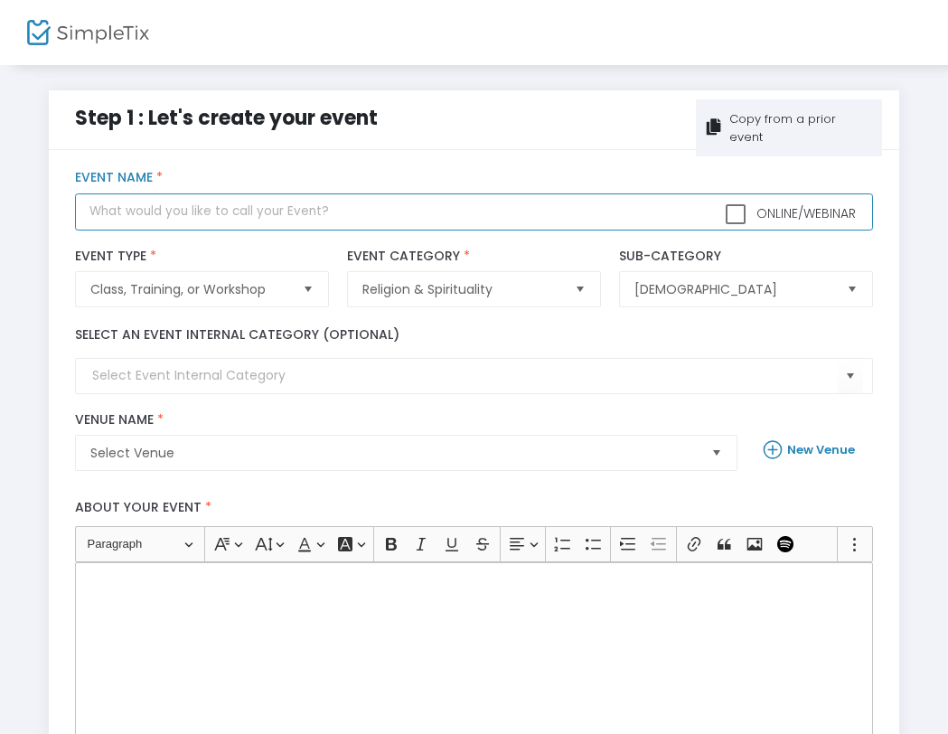
click at [90, 212] on input "text" at bounding box center [474, 211] width 798 height 37
click at [185, 213] on input "Fall Basic Sozo training" at bounding box center [474, 211] width 798 height 37
click at [310, 284] on span "Select" at bounding box center [309, 290] width 30 height 30
type input "Fall Basic Sozo Training"
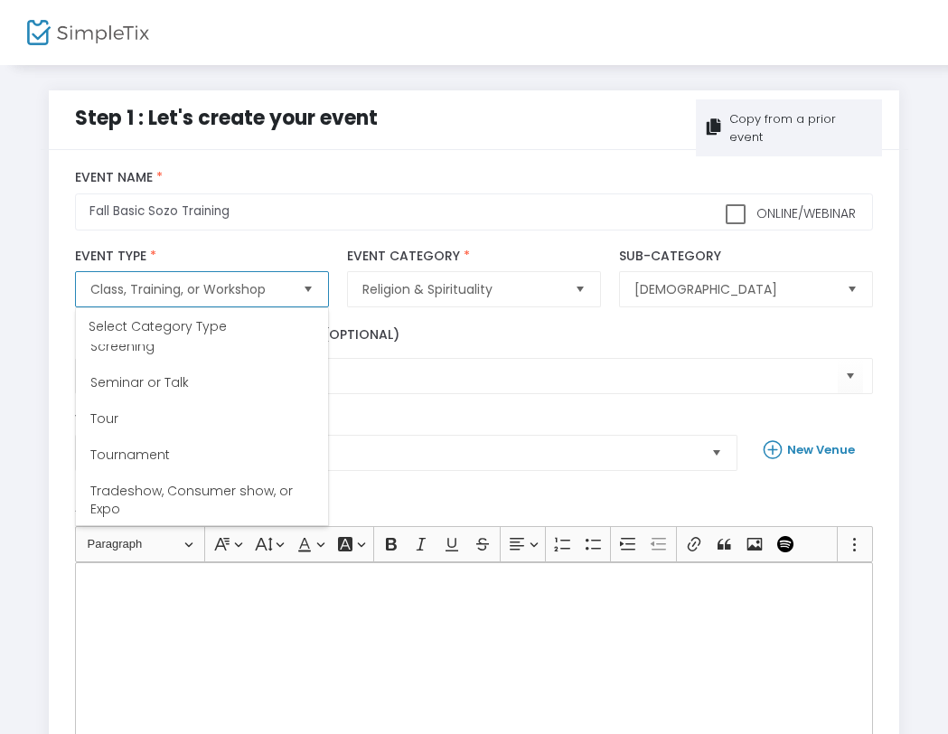
scroll to position [560, 0]
click at [171, 375] on span "Seminar or Talk" at bounding box center [139, 380] width 98 height 18
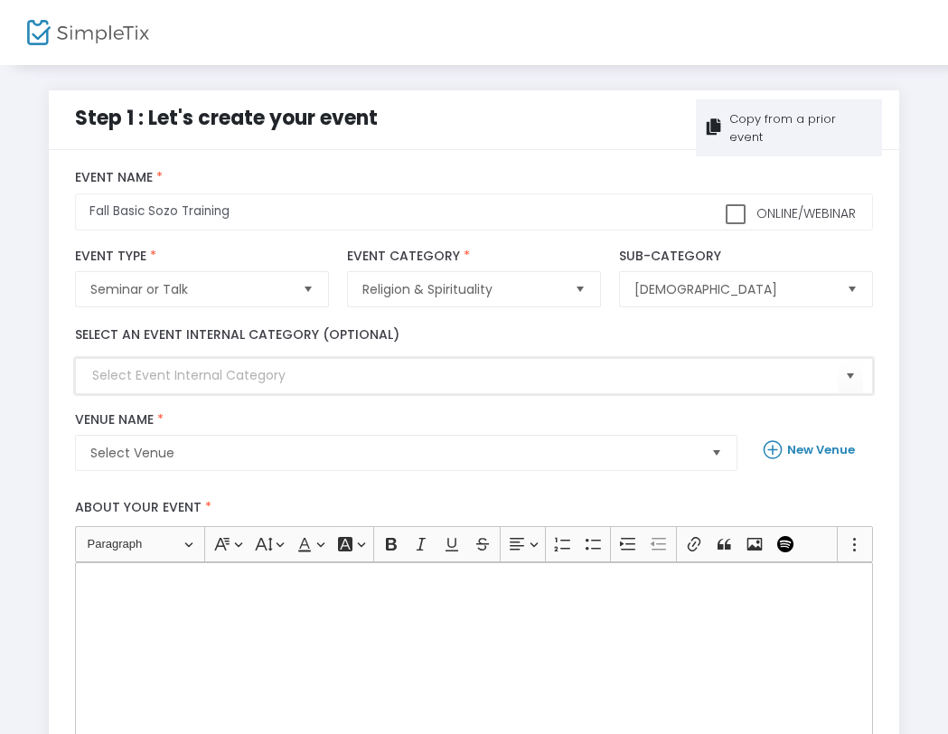
click at [120, 377] on input at bounding box center [464, 375] width 745 height 19
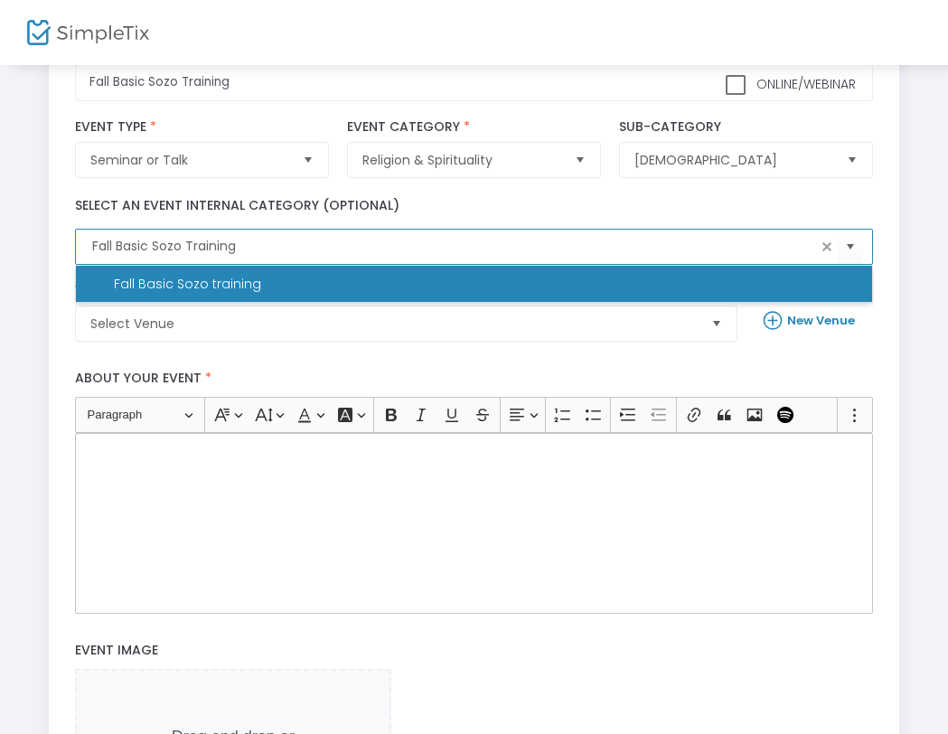
scroll to position [135, 0]
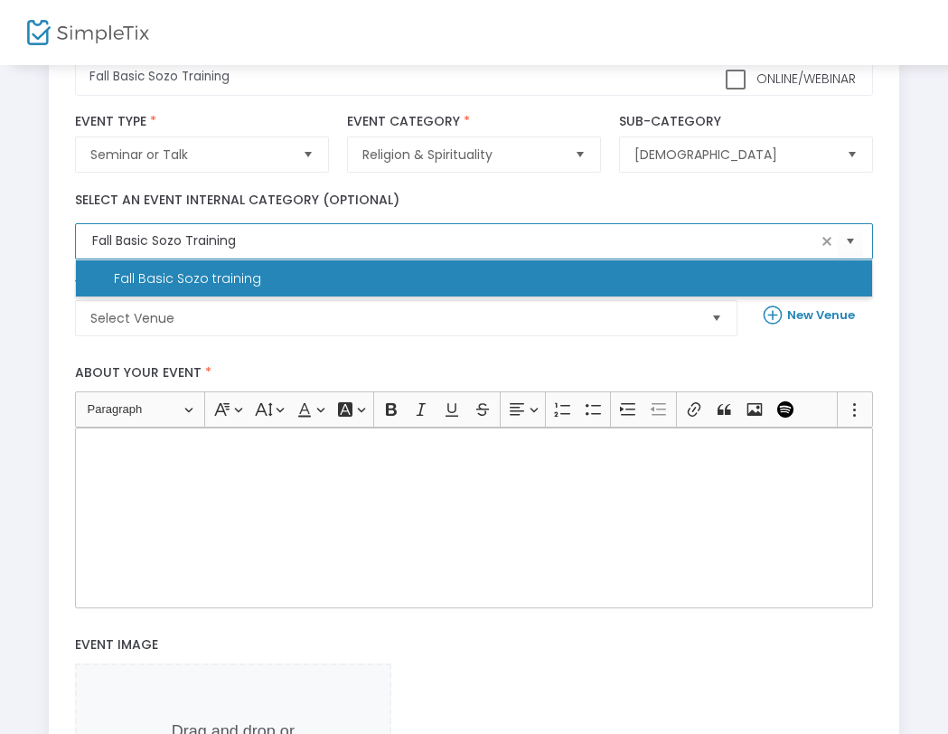
type input "Fall Basic Sozo training"
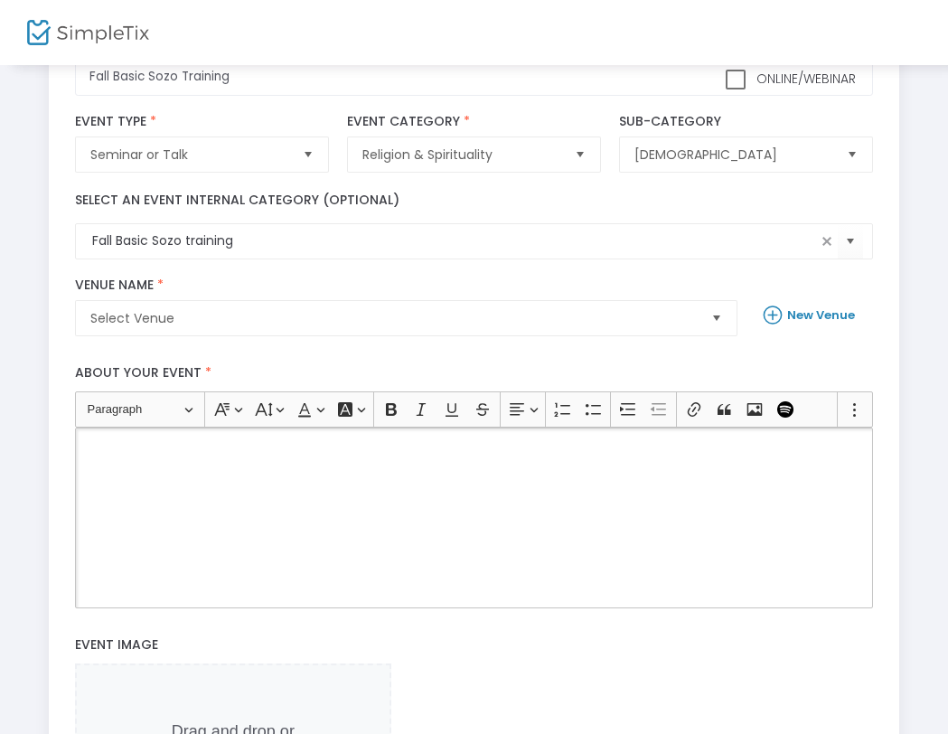
click at [126, 466] on div "Rich Text Editor, main" at bounding box center [474, 517] width 798 height 181
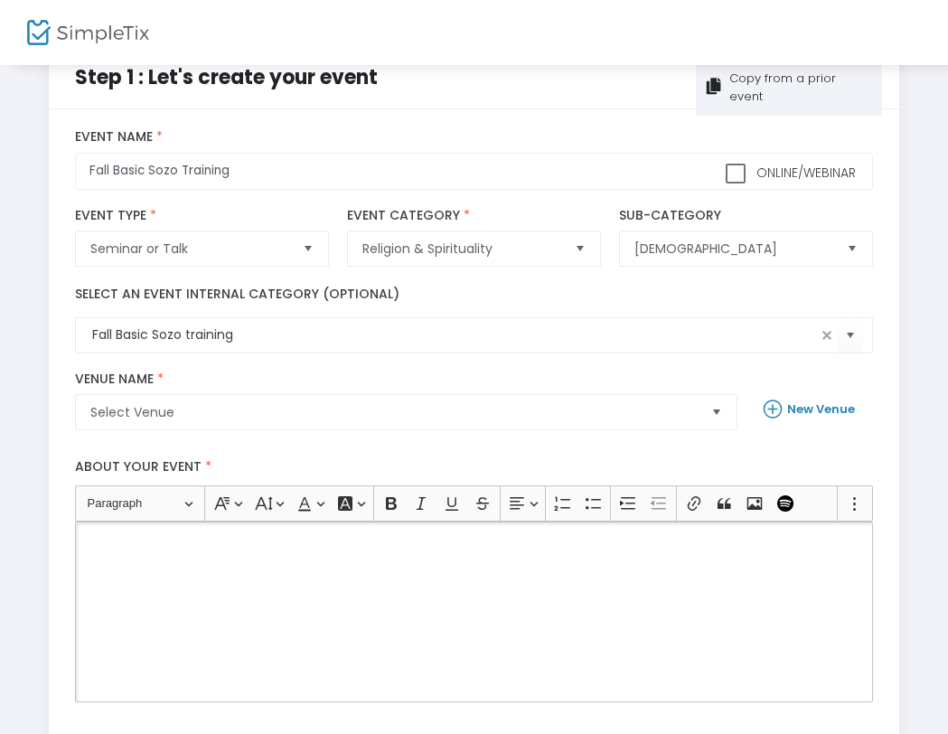
scroll to position [0, 0]
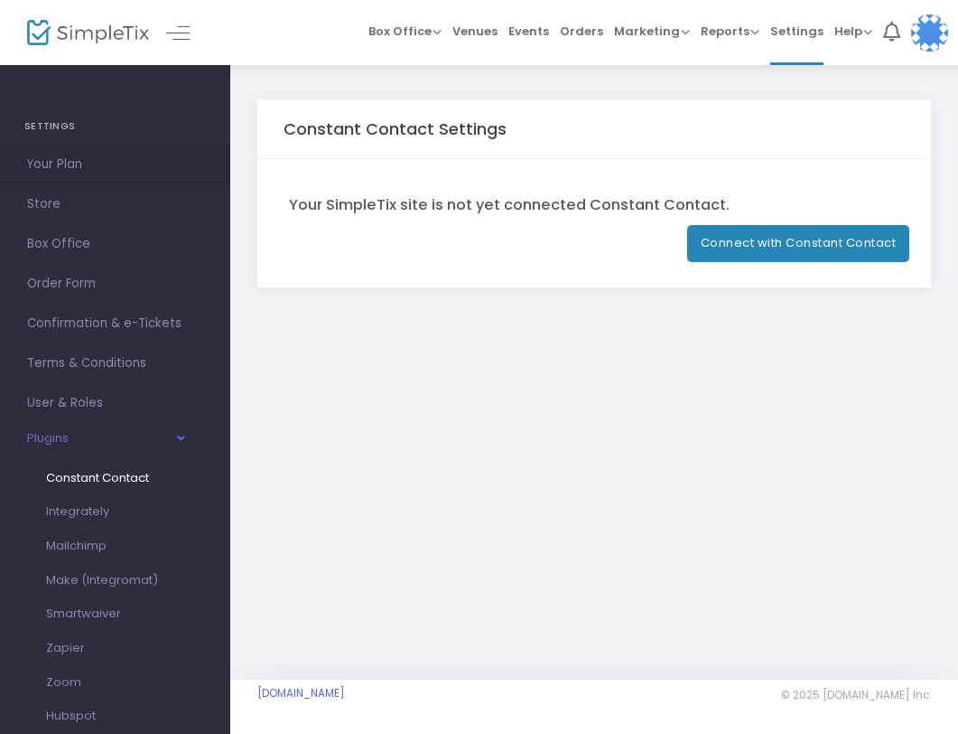
click at [58, 154] on span "Your Plan" at bounding box center [115, 164] width 176 height 23
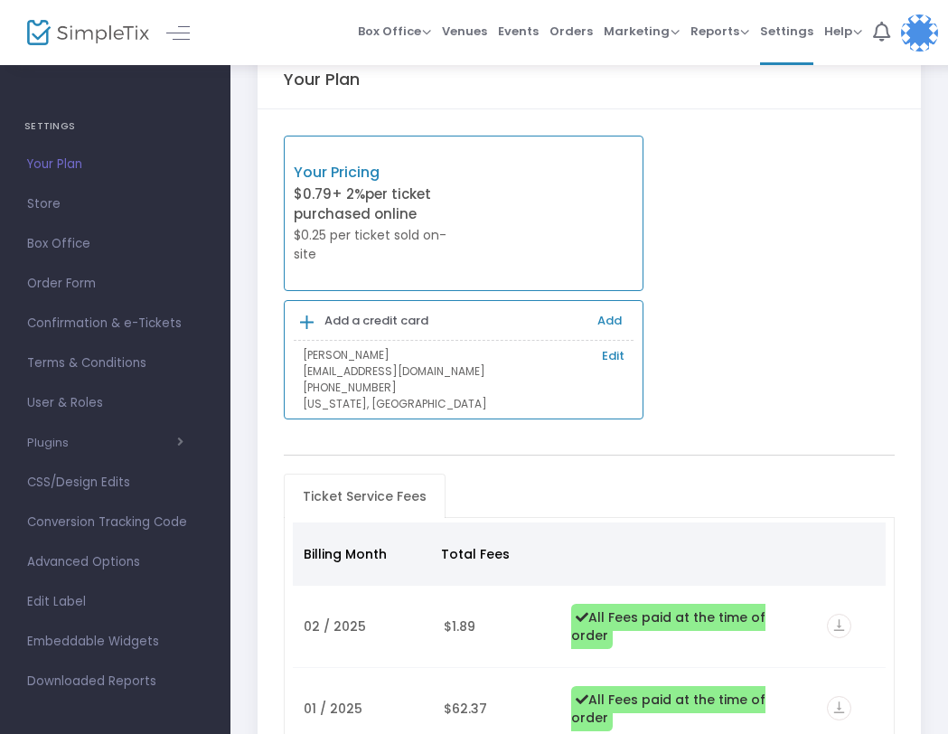
scroll to position [84, 0]
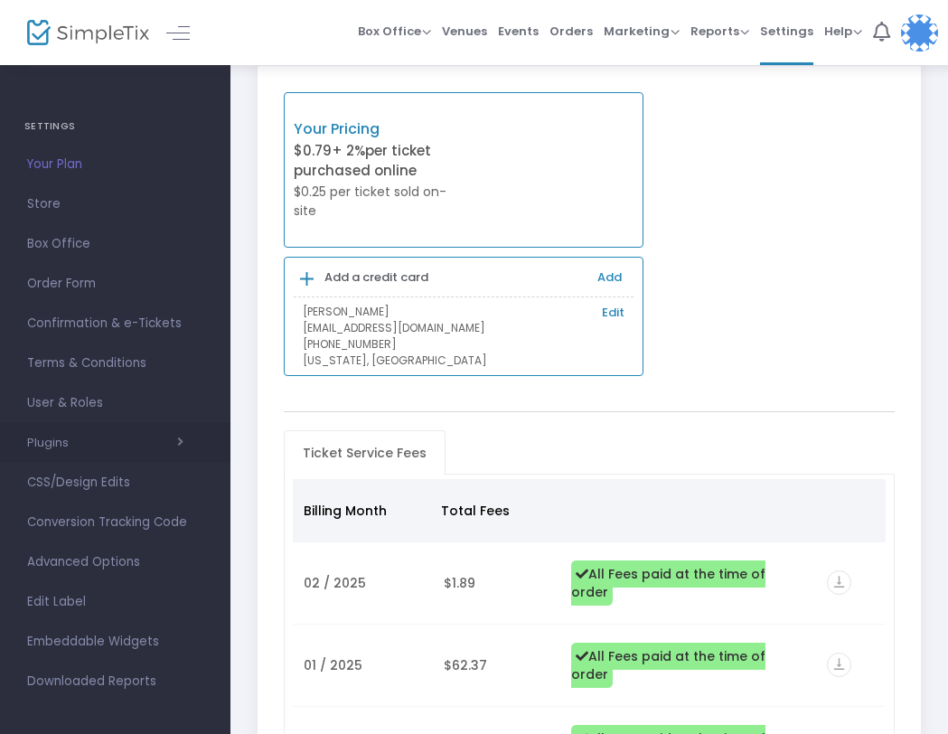
click at [57, 447] on button "Plugins" at bounding box center [105, 442] width 156 height 14
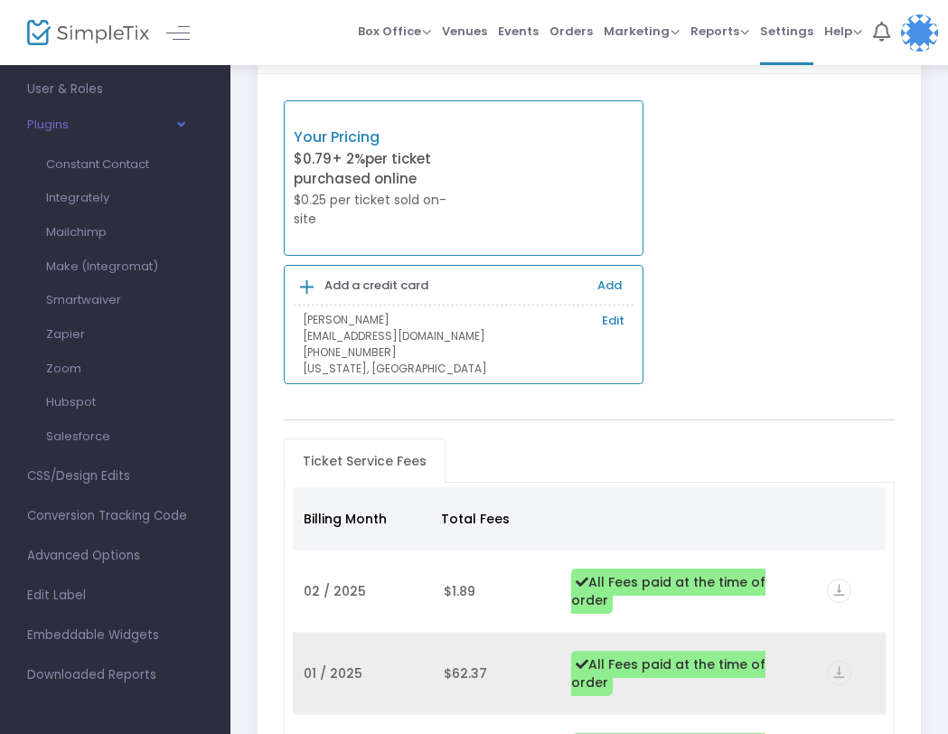
scroll to position [0, 0]
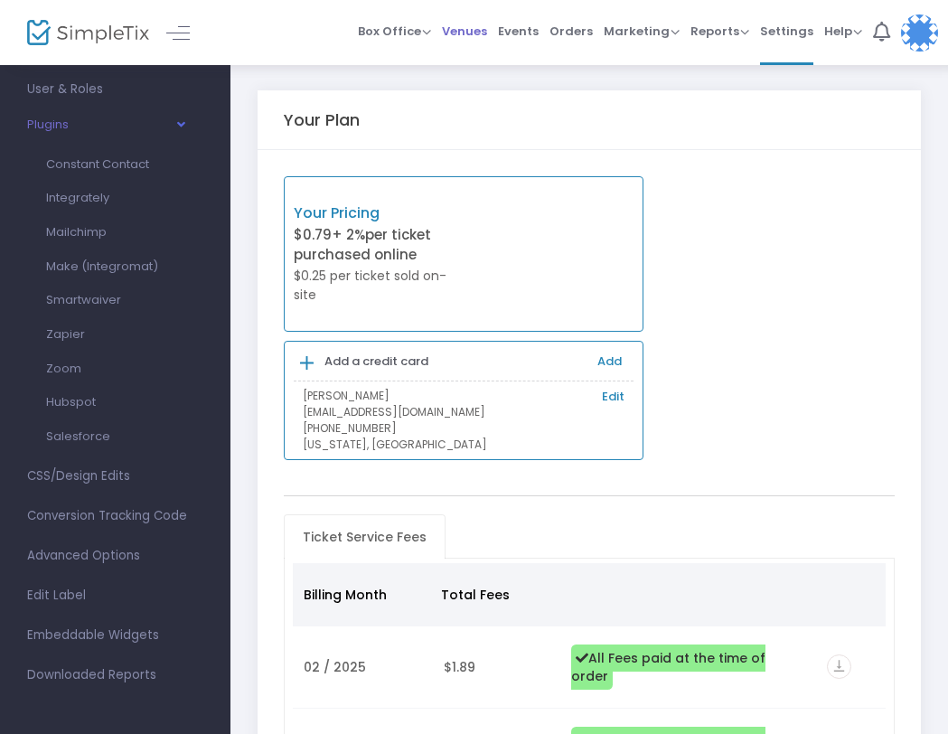
click at [480, 28] on span "Venues" at bounding box center [464, 31] width 45 height 46
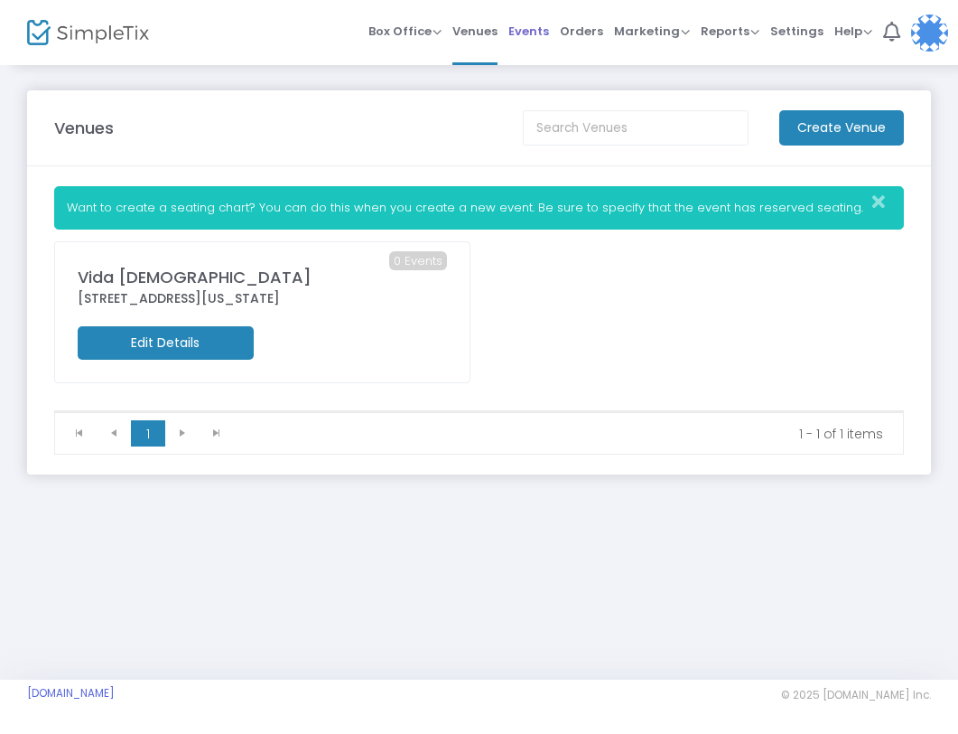
click at [532, 29] on span "Events" at bounding box center [529, 31] width 41 height 46
